Goal: Task Accomplishment & Management: Manage account settings

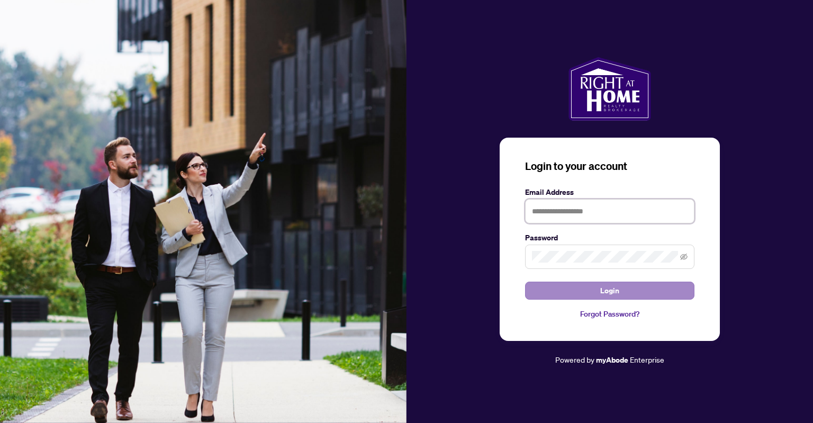
type input "**********"
click at [610, 296] on span "Login" at bounding box center [609, 290] width 19 height 17
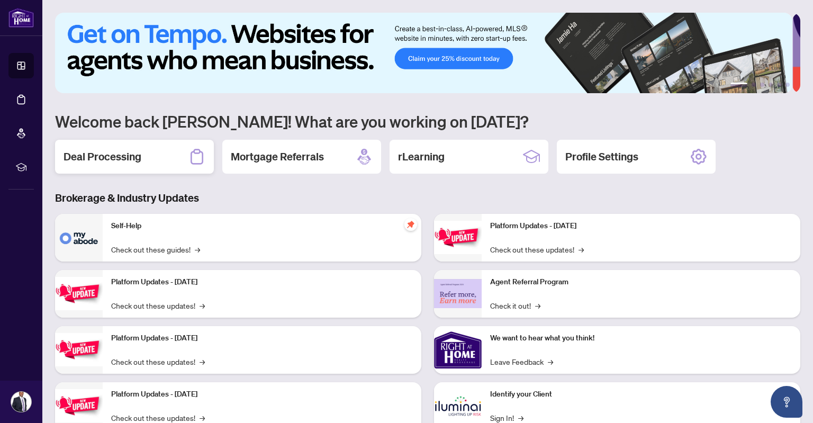
click at [146, 153] on div "Deal Processing" at bounding box center [134, 157] width 159 height 34
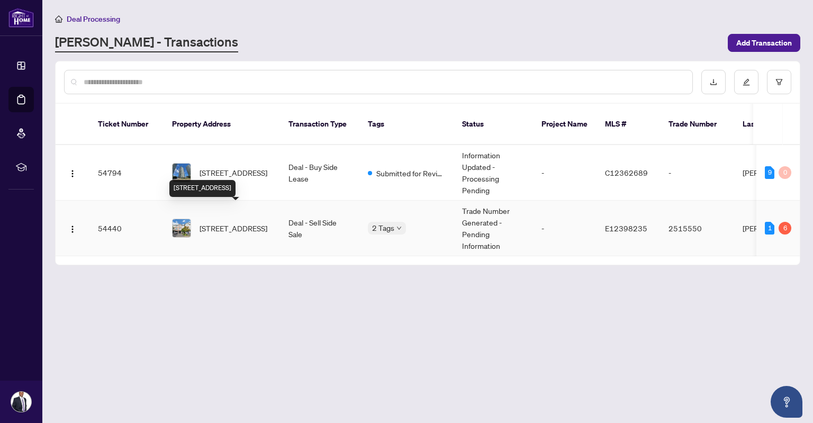
click at [267, 222] on span "[STREET_ADDRESS]" at bounding box center [234, 228] width 68 height 12
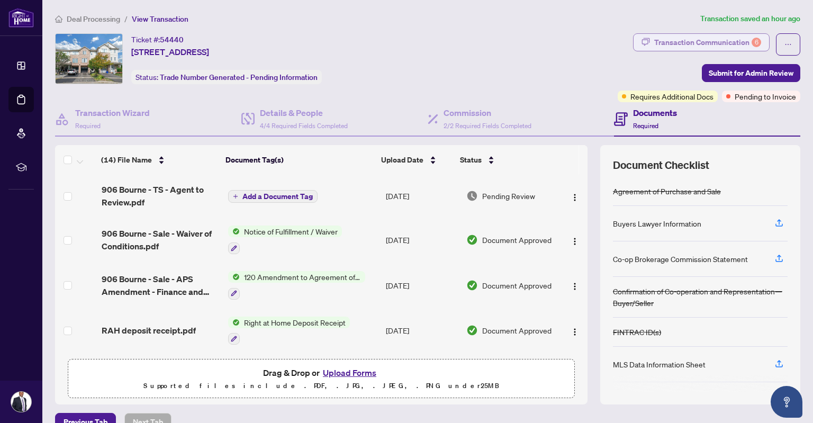
click at [669, 40] on div "Transaction Communication 6" at bounding box center [707, 42] width 107 height 17
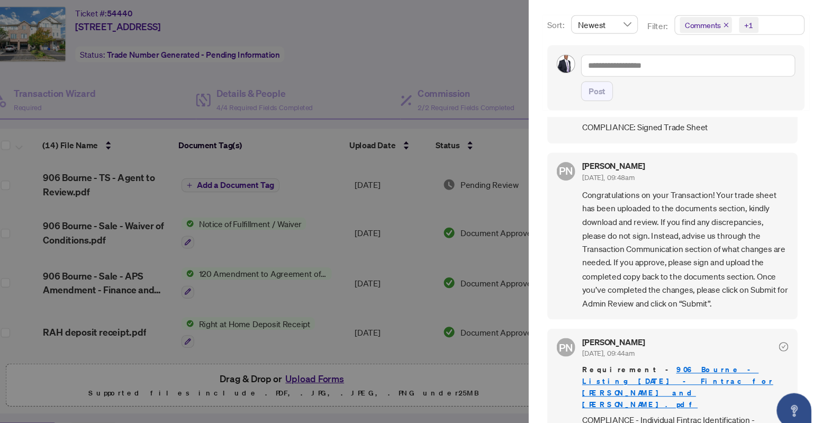
scroll to position [365, 0]
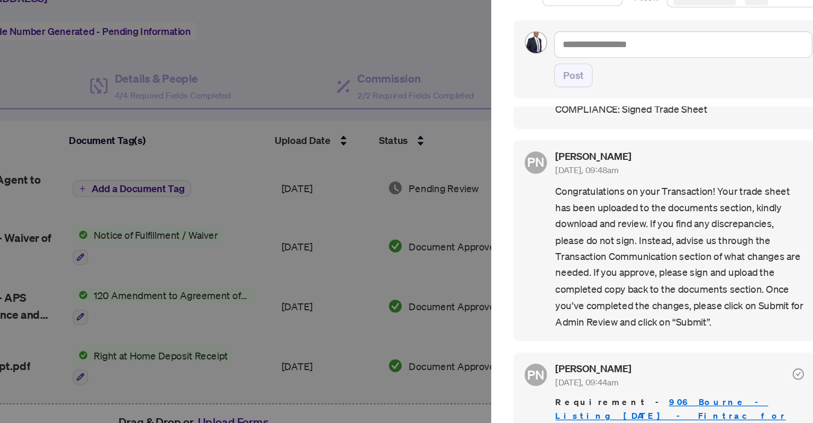
click at [444, 74] on div at bounding box center [406, 211] width 813 height 423
click at [576, 122] on div "Post" at bounding box center [679, 98] width 235 height 59
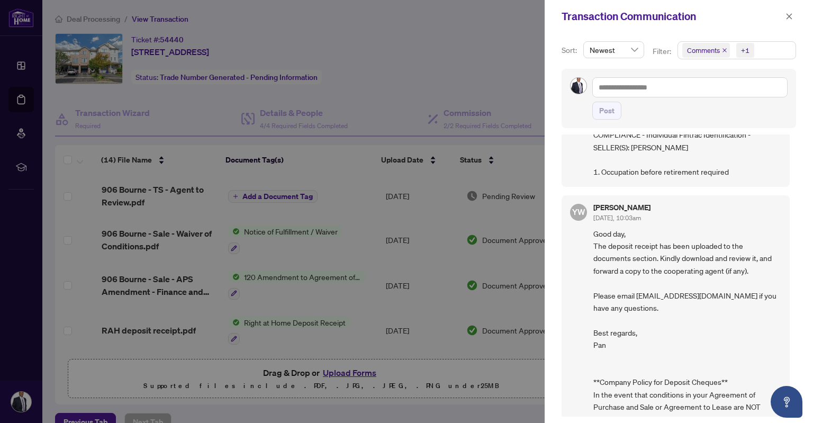
scroll to position [631, 0]
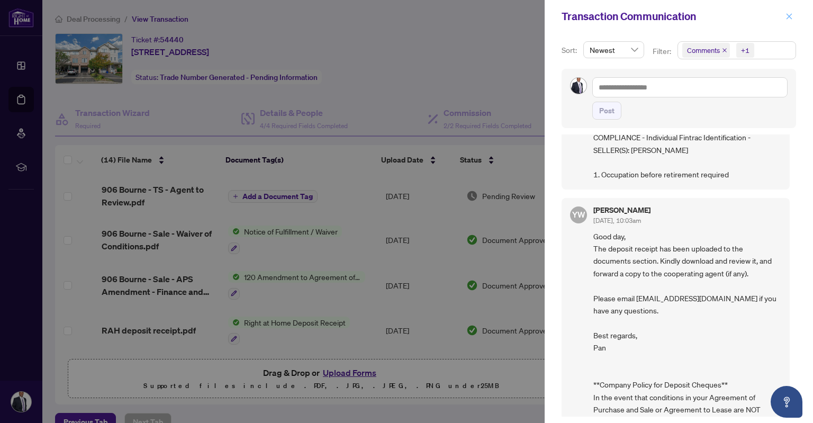
click at [790, 14] on icon "close" at bounding box center [789, 16] width 7 height 7
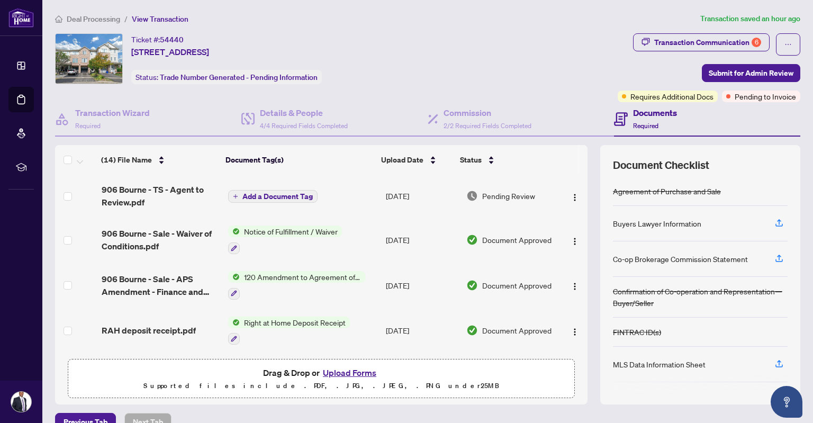
click at [646, 107] on h4 "Documents" at bounding box center [655, 112] width 44 height 13
click at [120, 103] on div "Transaction Wizard Required" at bounding box center [148, 119] width 186 height 34
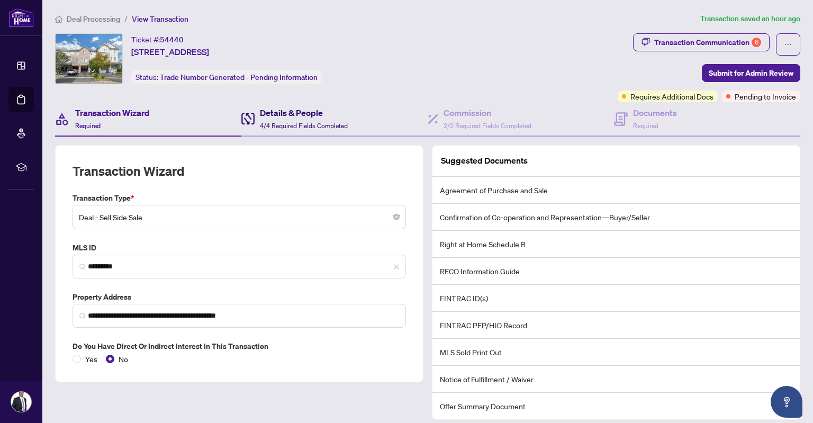
click at [313, 109] on h4 "Details & People" at bounding box center [304, 112] width 88 height 13
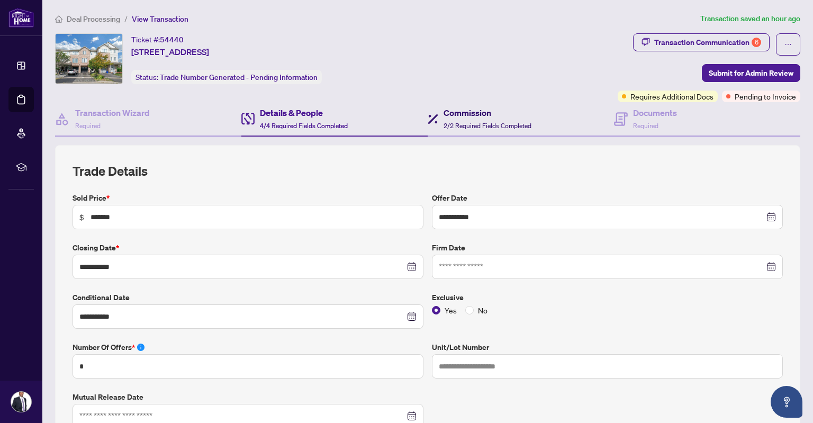
click at [453, 109] on h4 "Commission" at bounding box center [488, 112] width 88 height 13
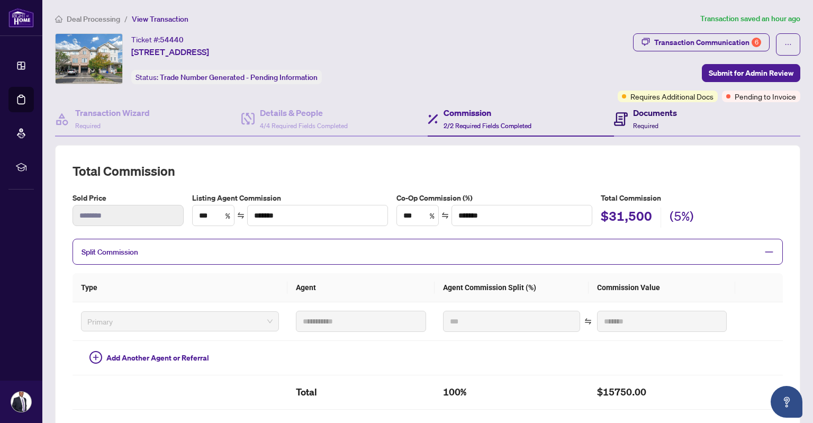
click at [618, 112] on icon at bounding box center [621, 119] width 14 height 14
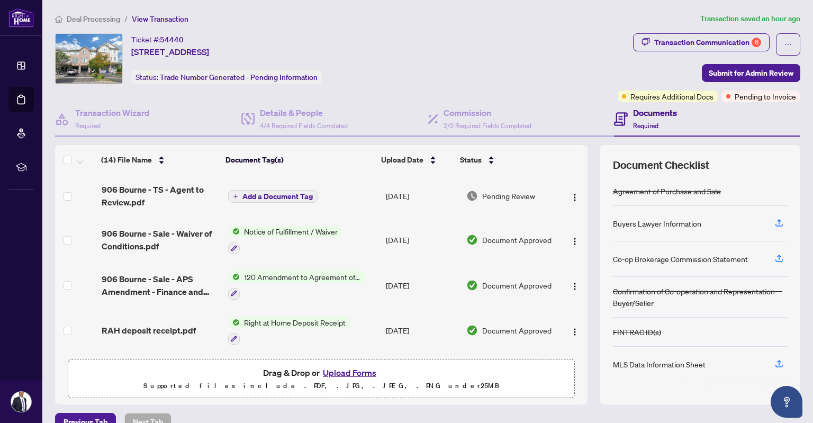
drag, startPoint x: 576, startPoint y: 179, endPoint x: 576, endPoint y: 200, distance: 20.1
click at [576, 200] on td at bounding box center [574, 196] width 28 height 42
click at [175, 190] on span "906 Bourne - TS - Agent to Review.pdf" at bounding box center [161, 195] width 118 height 25
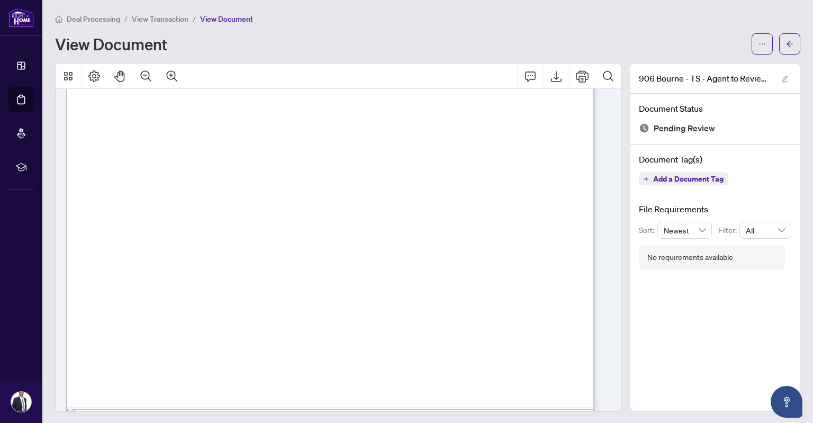
scroll to position [338, 0]
click at [405, 228] on div "Page 1" at bounding box center [496, 318] width 861 height 1114
click at [585, 74] on button "Print" at bounding box center [582, 76] width 25 height 25
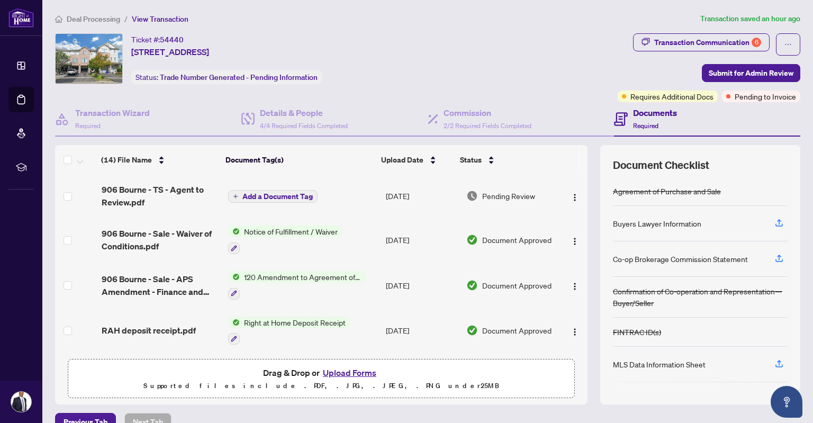
drag, startPoint x: 32, startPoint y: 0, endPoint x: 494, endPoint y: 17, distance: 462.6
click at [494, 17] on ol "Deal Processing / View Transaction" at bounding box center [375, 19] width 641 height 12
click at [646, 117] on h4 "Documents" at bounding box center [655, 112] width 44 height 13
click at [677, 40] on div "Transaction Communication 6" at bounding box center [707, 42] width 107 height 17
type textarea "**********"
